Goal: Transaction & Acquisition: Purchase product/service

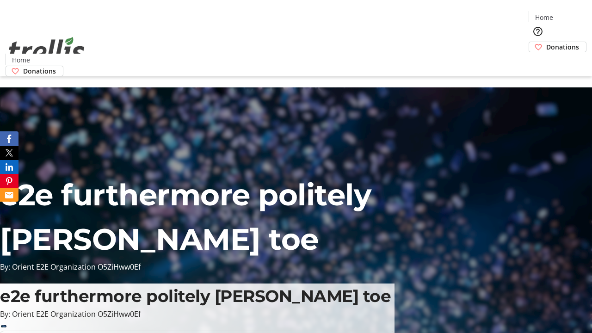
click at [546, 42] on span "Donations" at bounding box center [562, 47] width 33 height 10
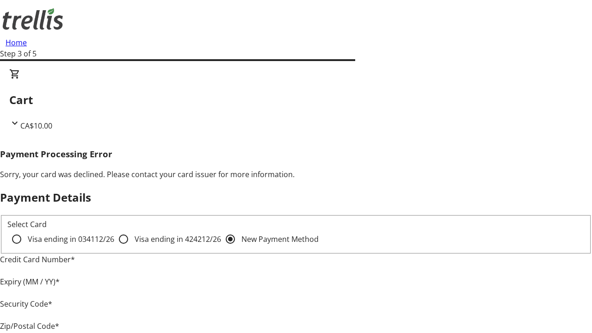
click at [114, 247] on input "Visa ending in 4242 12/26" at bounding box center [123, 239] width 18 height 18
radio input "true"
